Goal: Task Accomplishment & Management: Complete application form

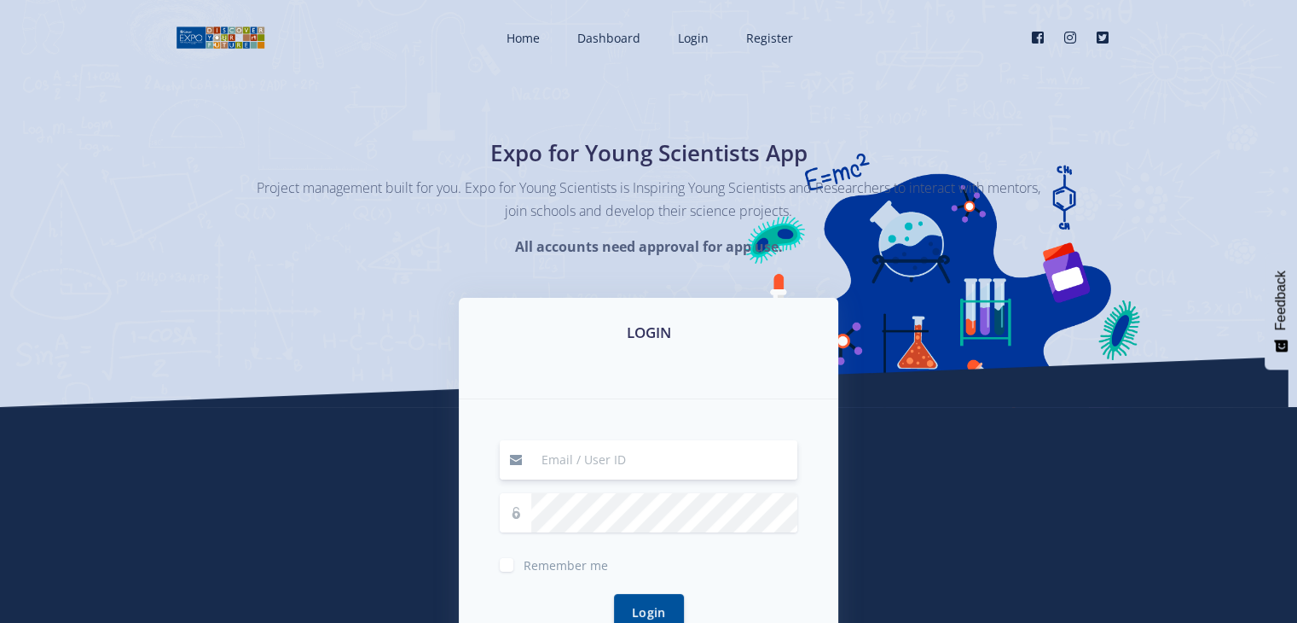
type input "[PERSON_NAME][EMAIL_ADDRESS][DOMAIN_NAME]"
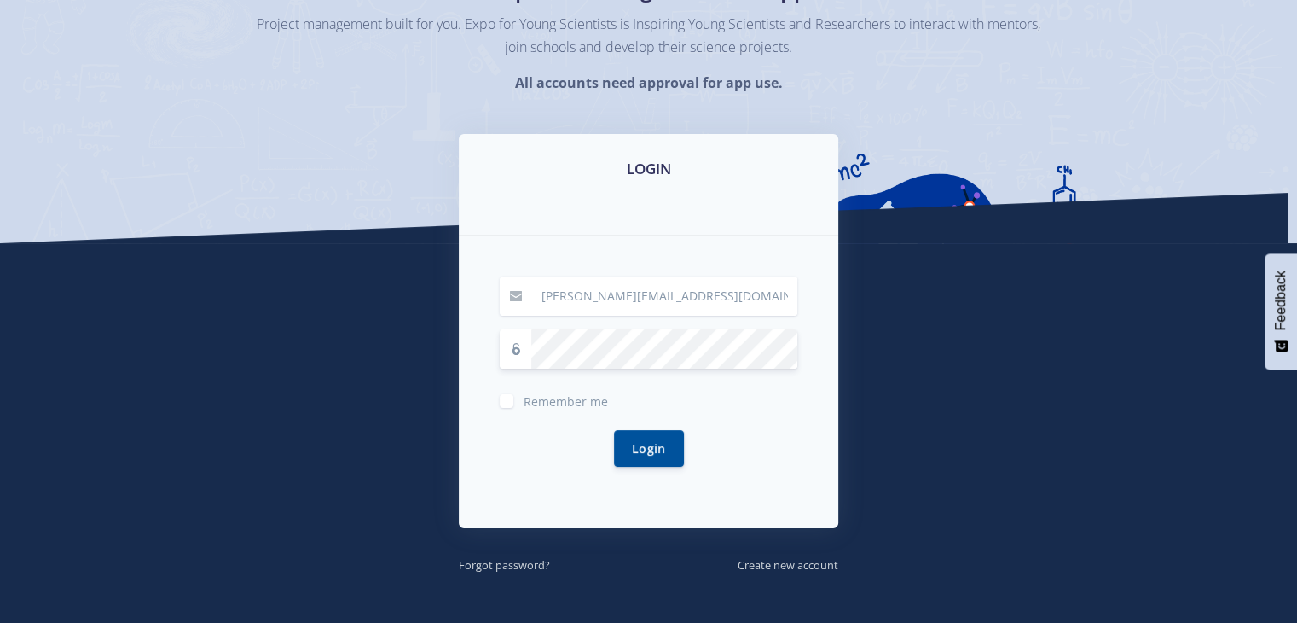
scroll to position [164, 0]
click at [663, 445] on button "Login" at bounding box center [649, 447] width 70 height 37
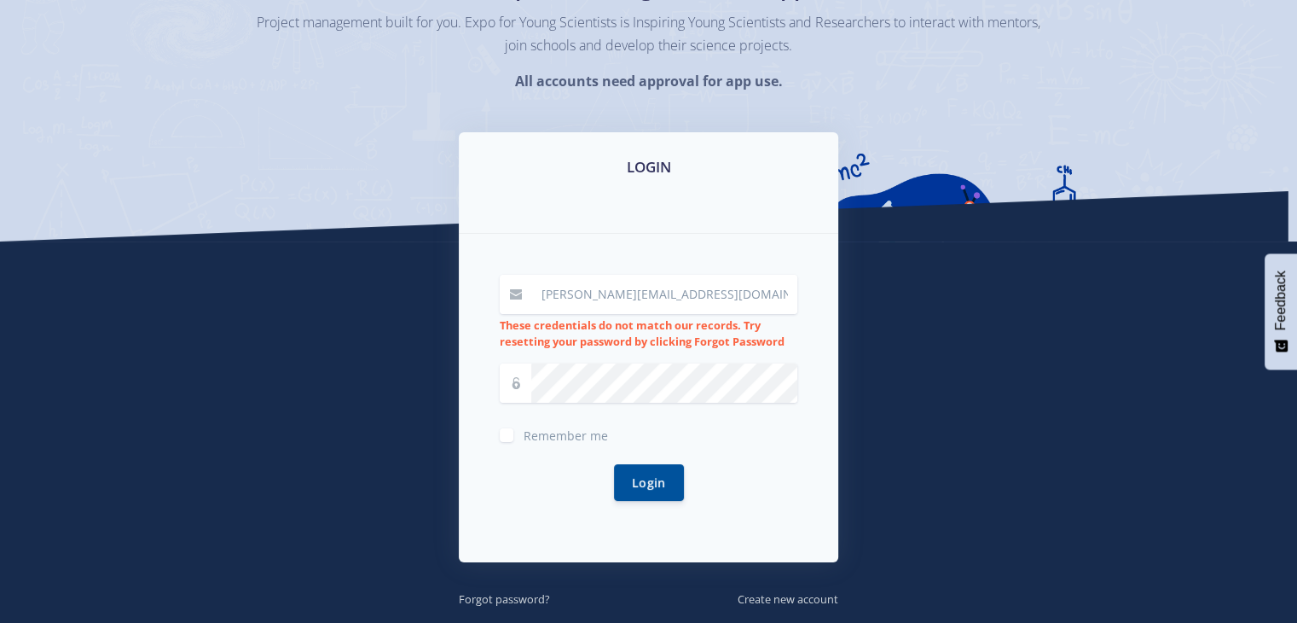
scroll to position [167, 0]
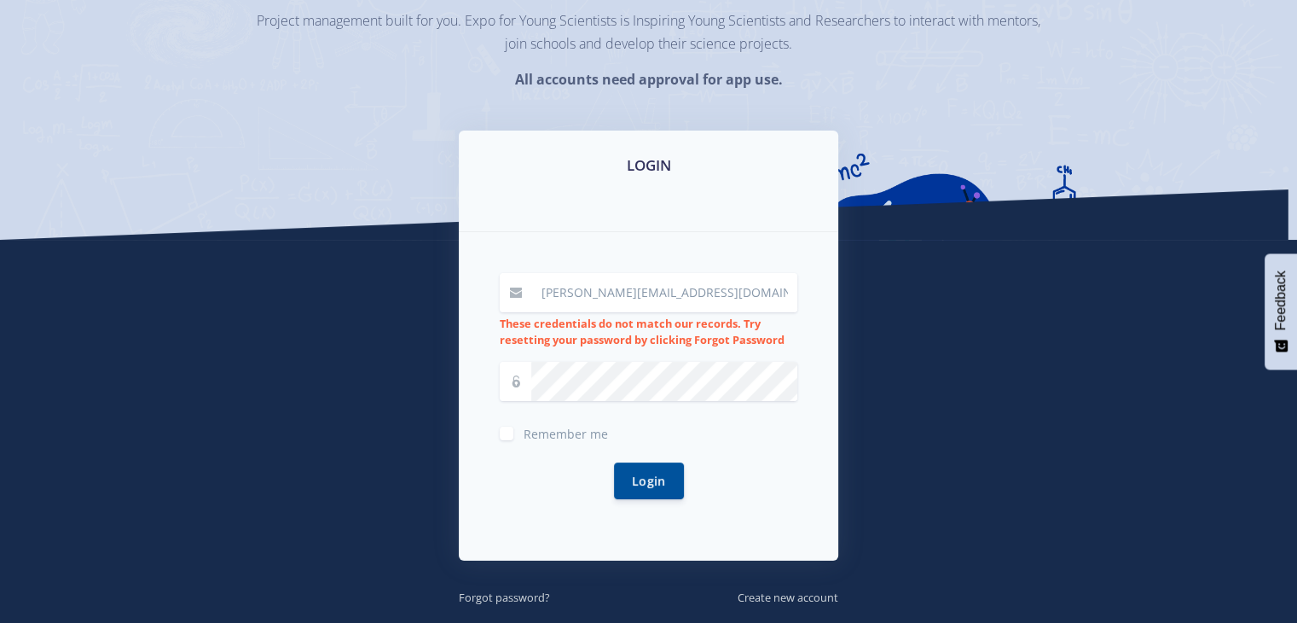
click at [272, 327] on div "LOGIN lawrence@coreeducation.co.za These credentials do not match our records. …" at bounding box center [649, 368] width 972 height 476
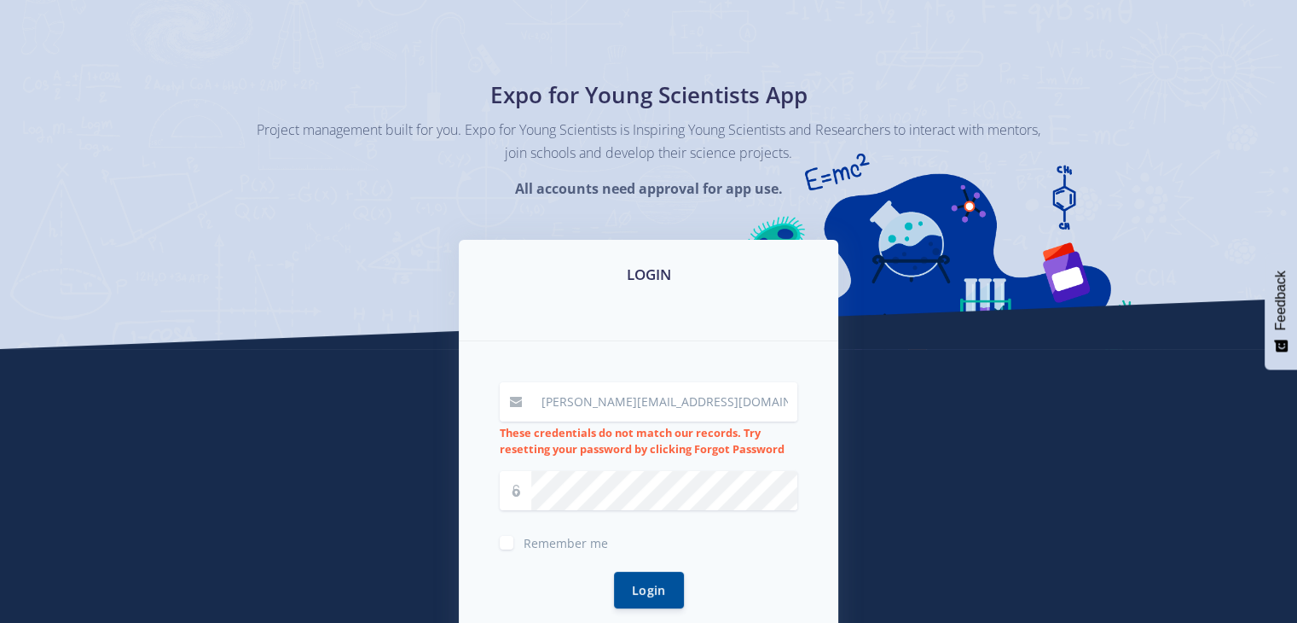
scroll to position [0, 0]
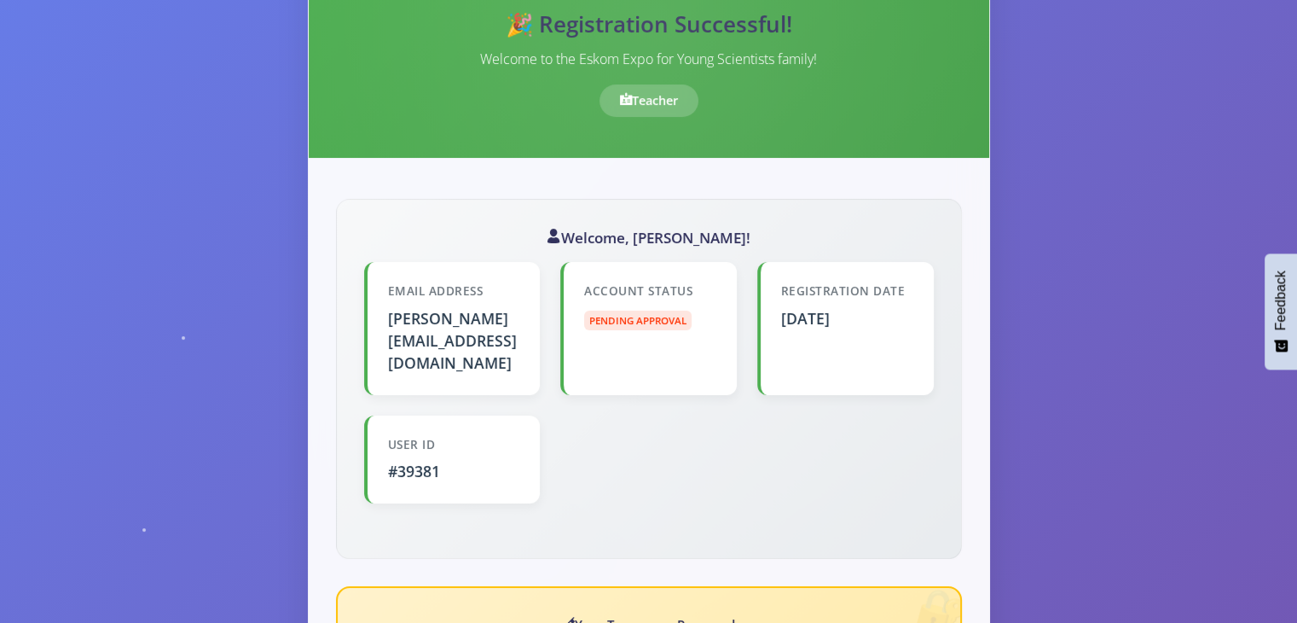
scroll to position [259, 0]
